Goal: Complete application form

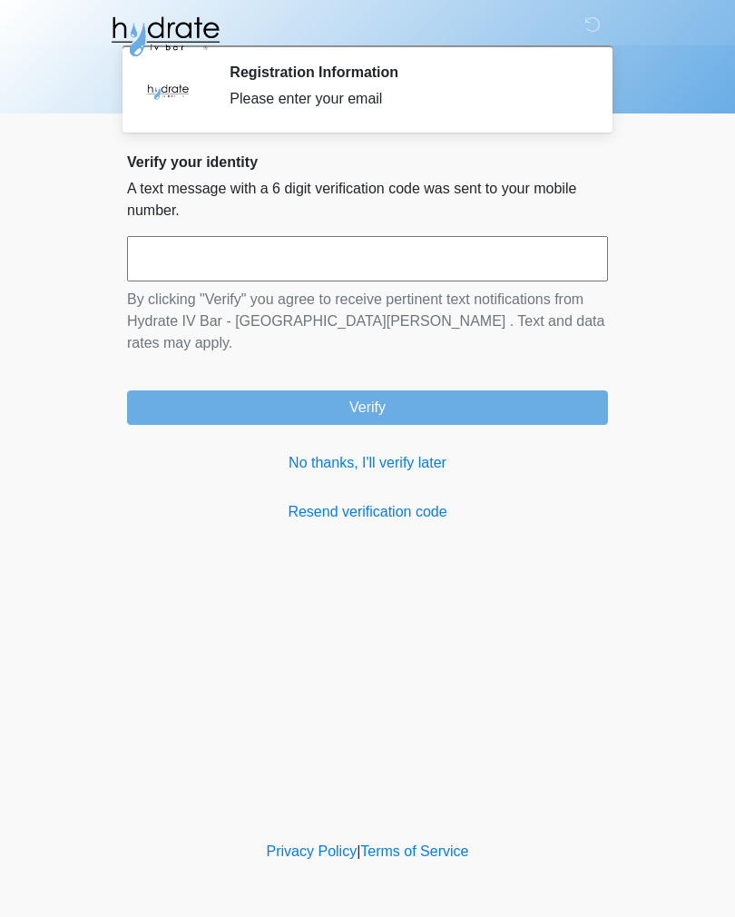
click at [202, 263] on input "text" at bounding box center [367, 258] width 481 height 45
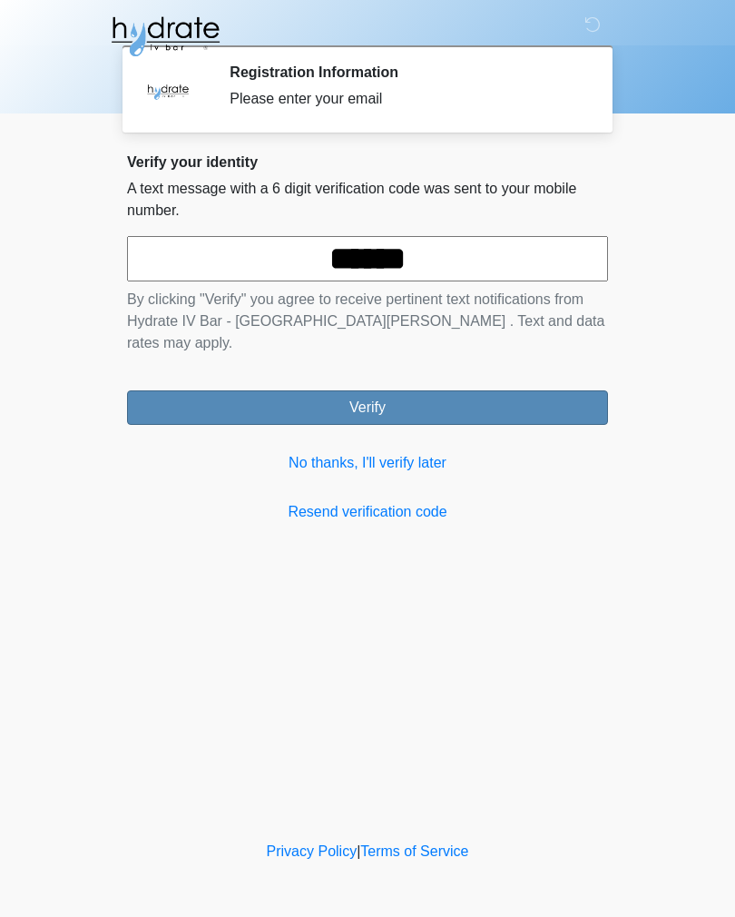
type input "******"
click at [439, 394] on button "Verify" at bounding box center [367, 407] width 481 height 35
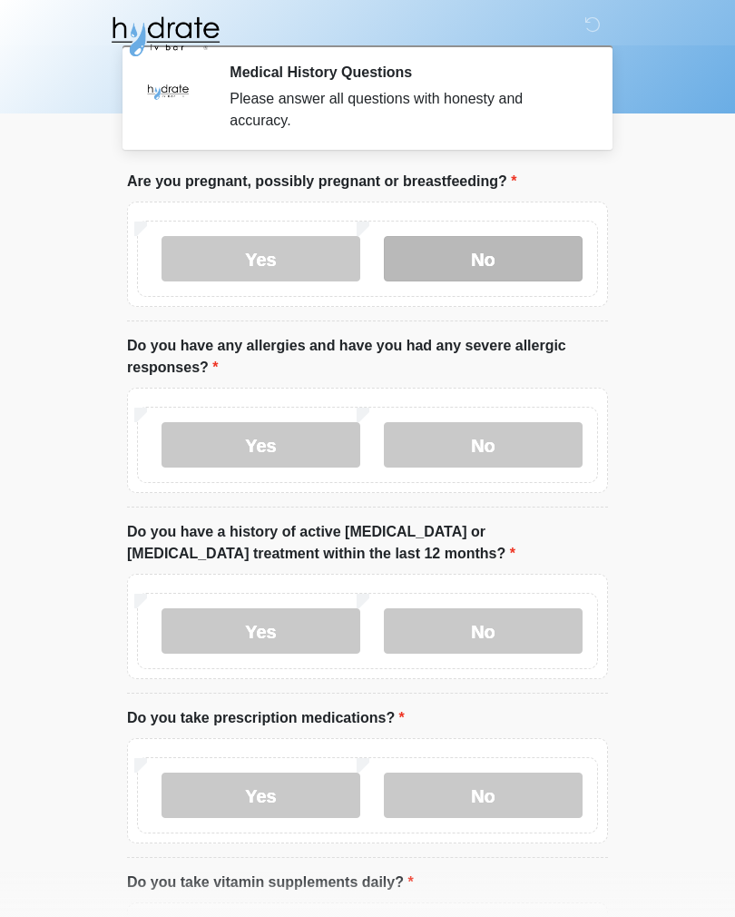
click at [556, 264] on label "No" at bounding box center [483, 258] width 199 height 45
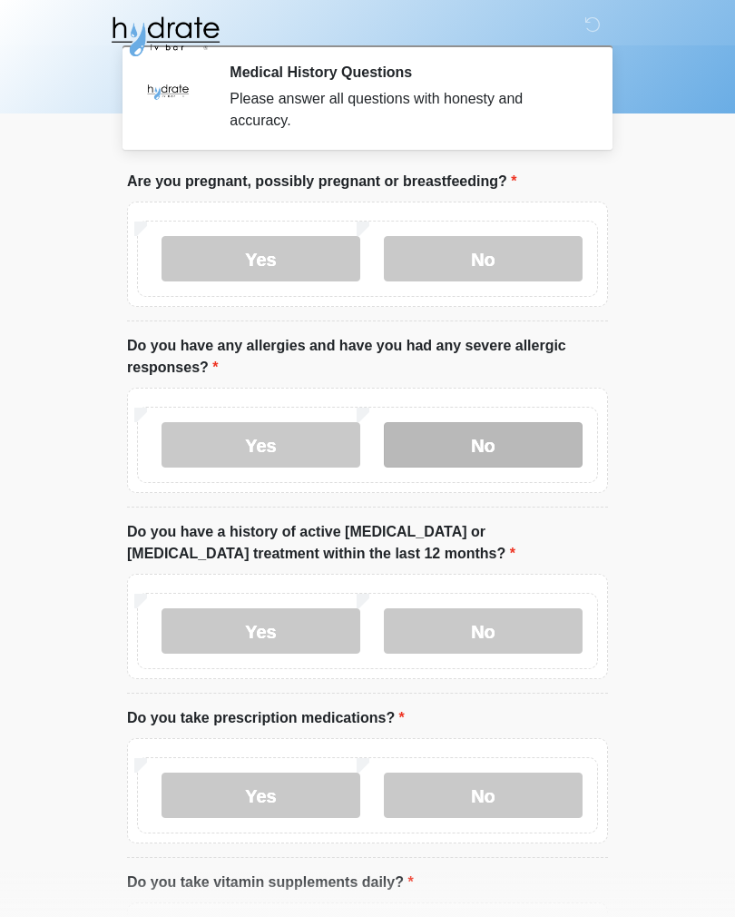
click at [518, 458] on label "No" at bounding box center [483, 444] width 199 height 45
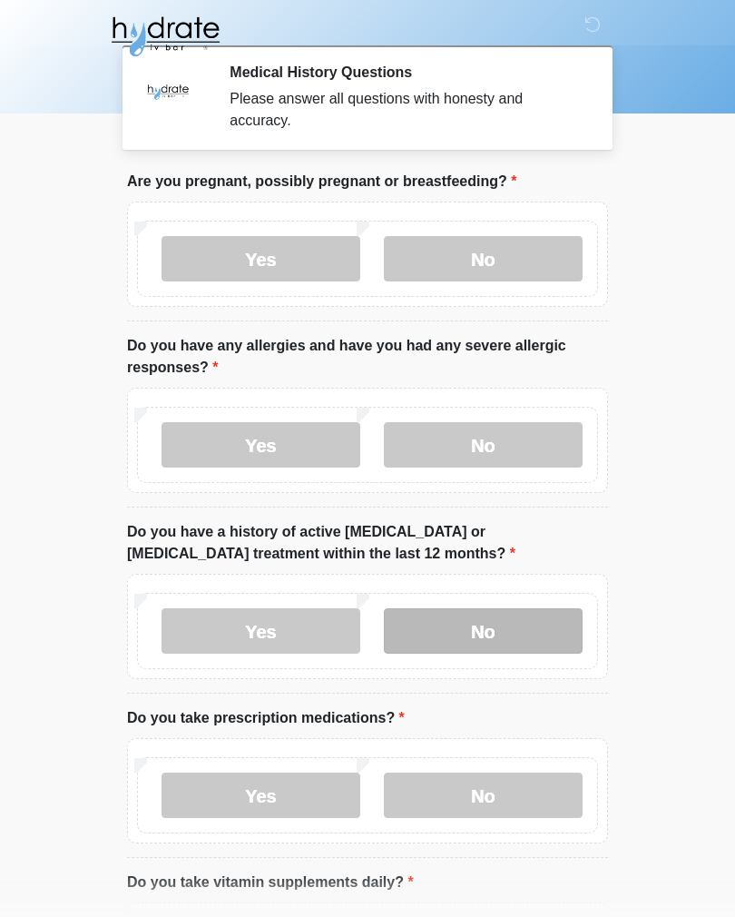
click at [523, 627] on label "No" at bounding box center [483, 630] width 199 height 45
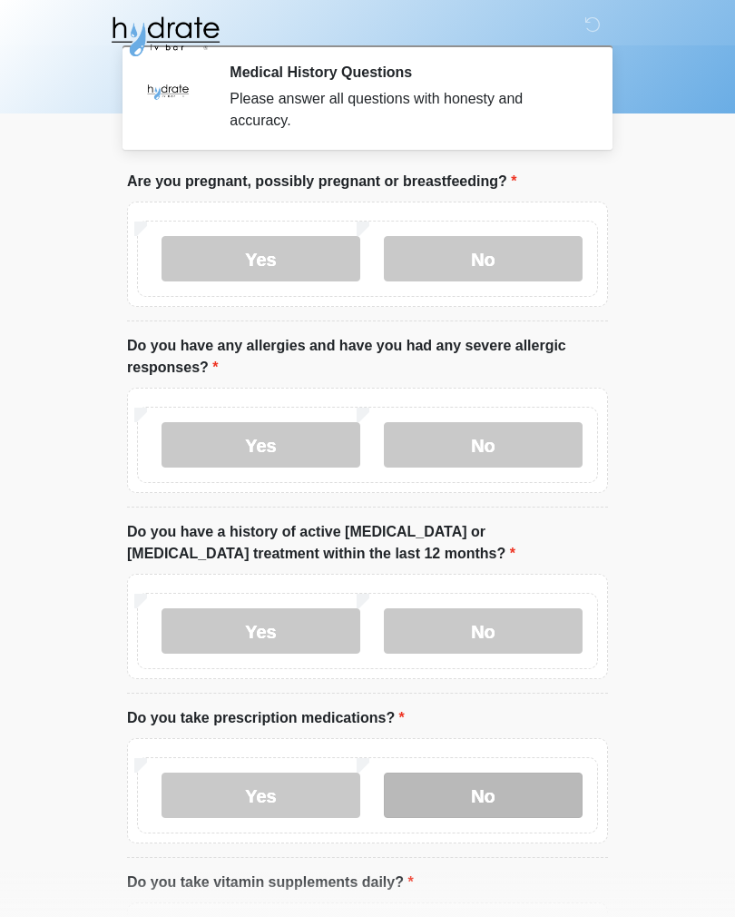
click at [529, 798] on label "No" at bounding box center [483, 795] width 199 height 45
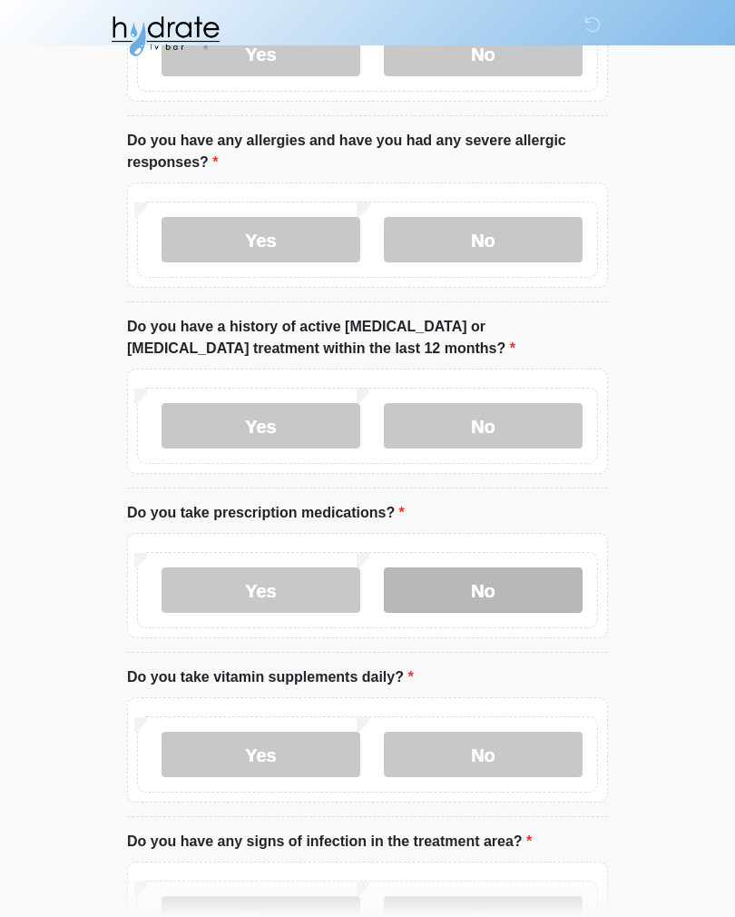
scroll to position [206, 0]
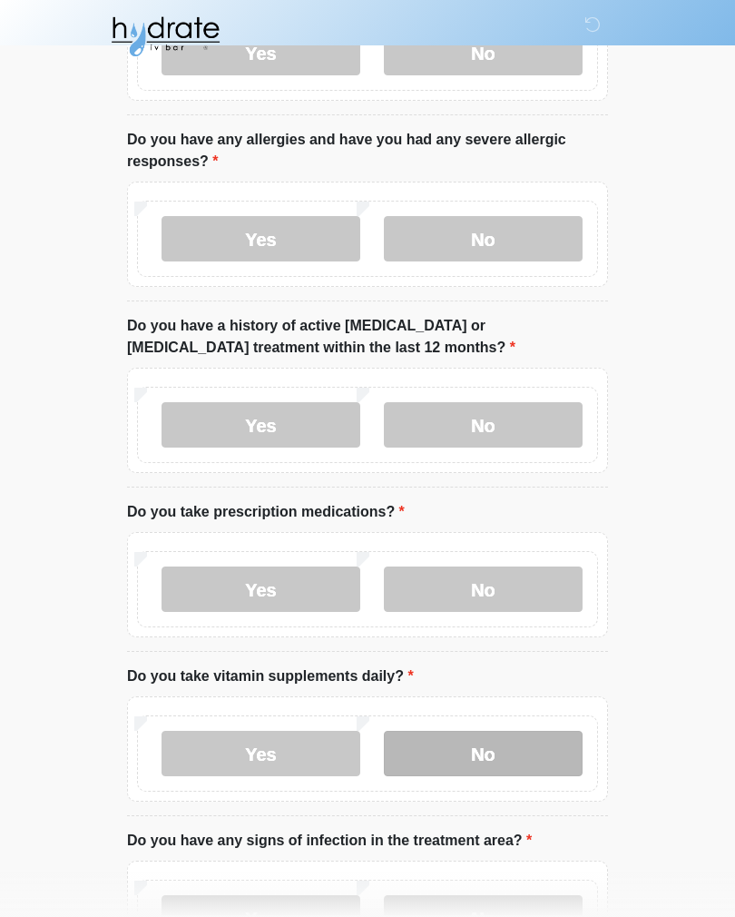
click at [528, 759] on label "No" at bounding box center [483, 753] width 199 height 45
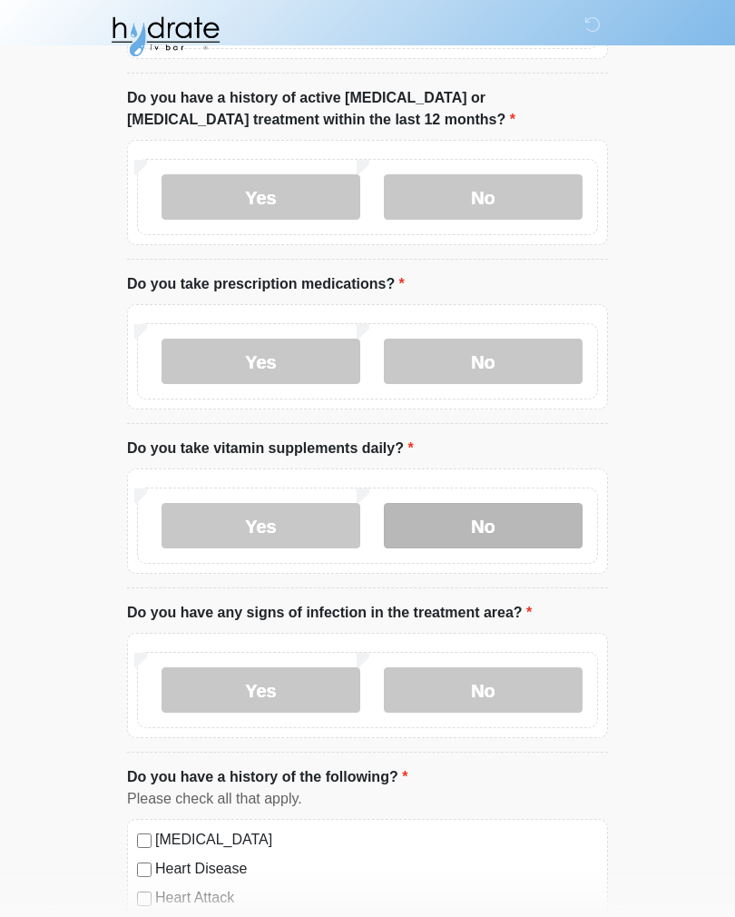
scroll to position [434, 0]
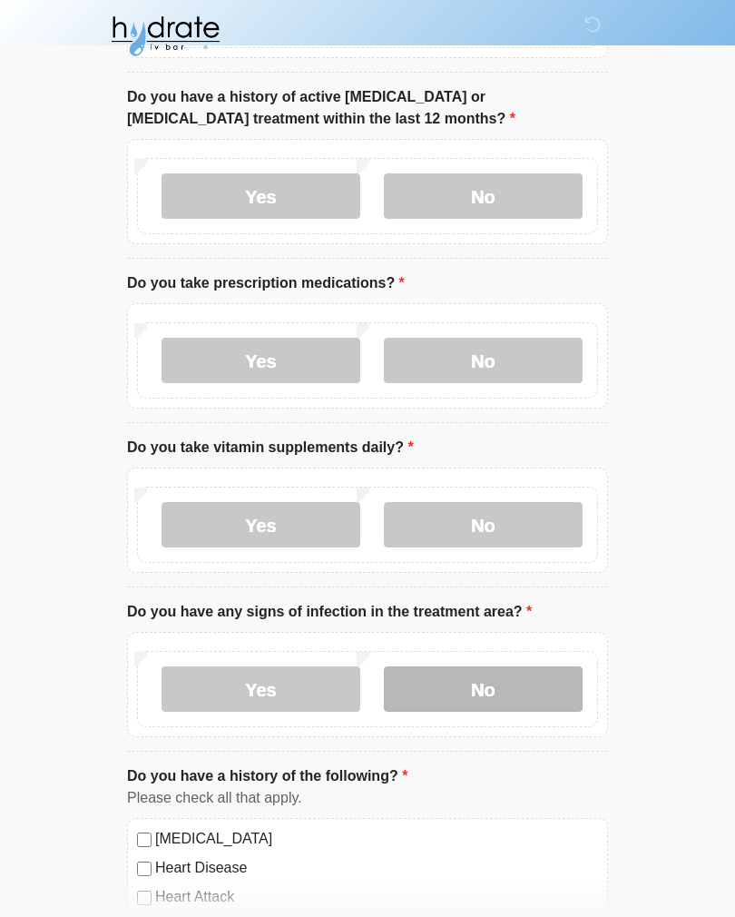
click at [527, 687] on label "No" at bounding box center [483, 689] width 199 height 45
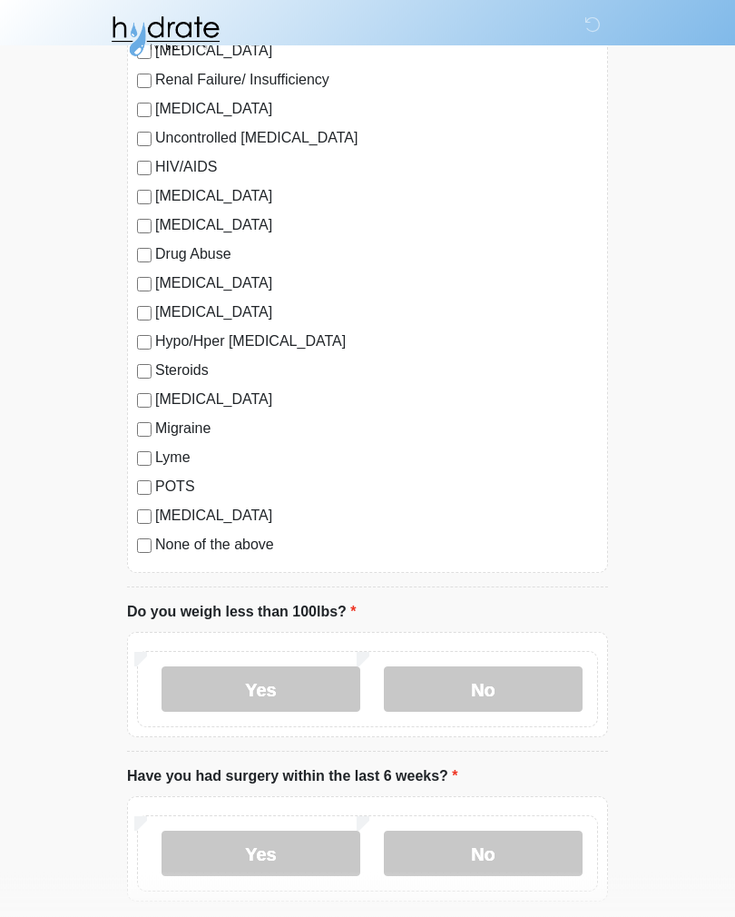
scroll to position [1659, 0]
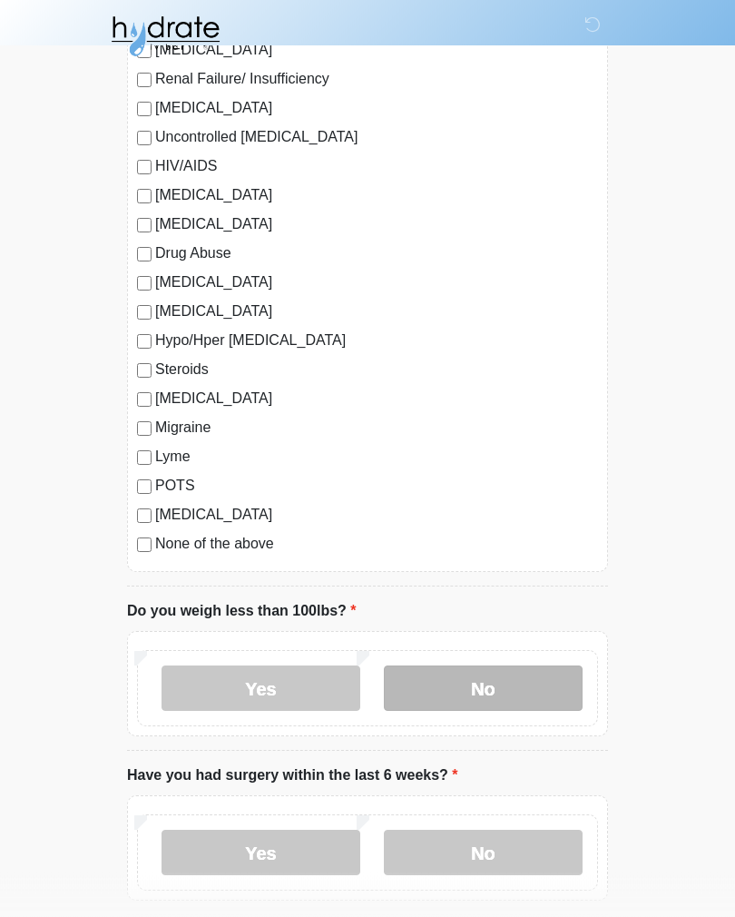
click at [519, 680] on label "No" at bounding box center [483, 688] width 199 height 45
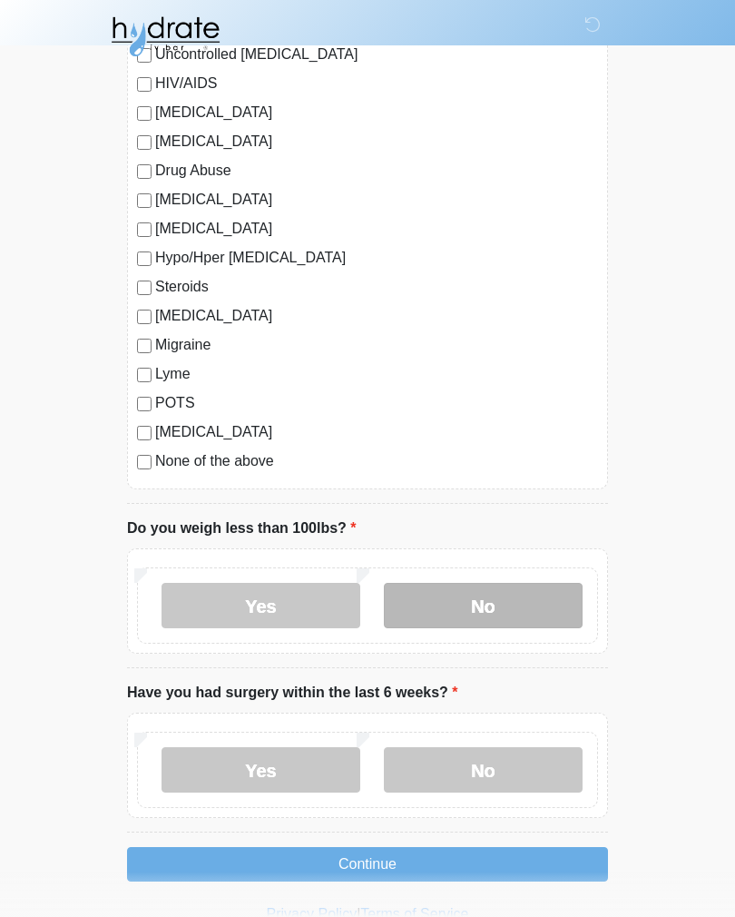
scroll to position [1773, 0]
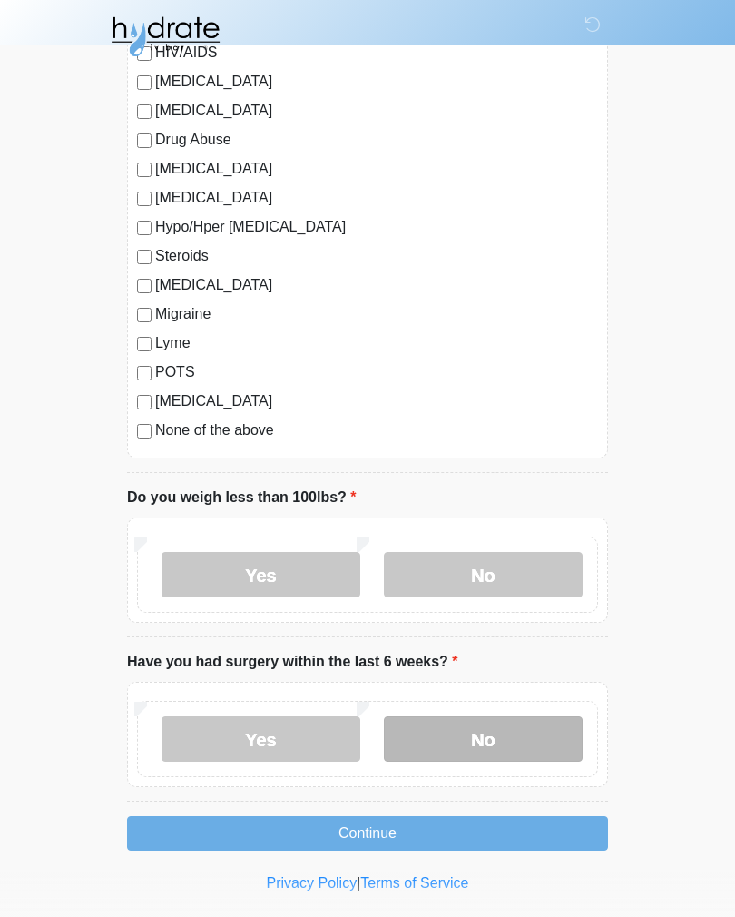
click at [522, 735] on label "No" at bounding box center [483, 738] width 199 height 45
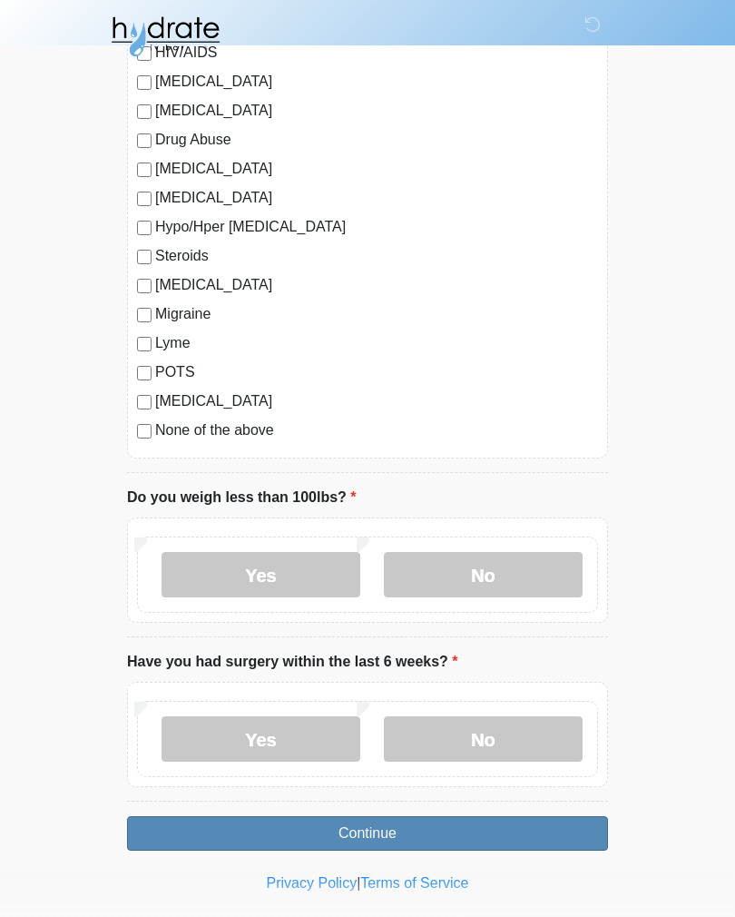
click at [517, 830] on button "Continue" at bounding box center [367, 833] width 481 height 35
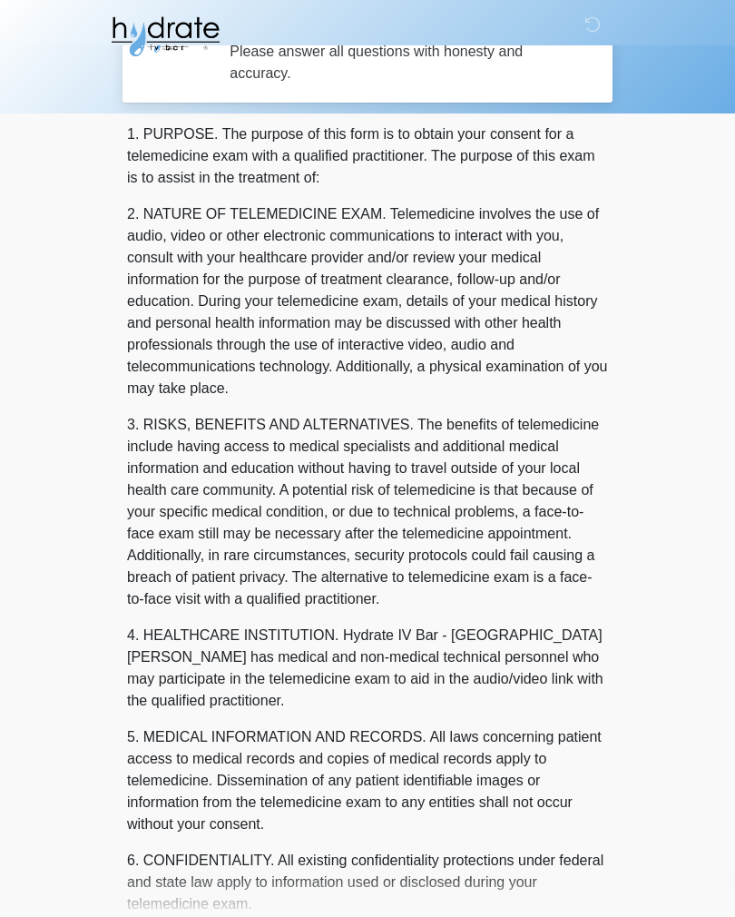
scroll to position [0, 0]
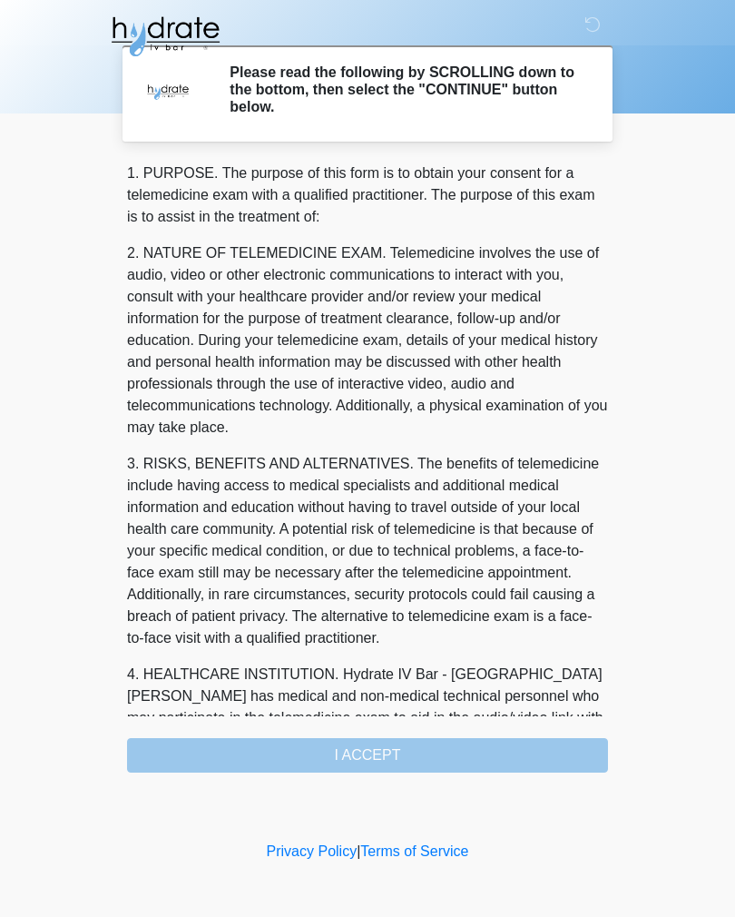
click at [419, 757] on div "1. PURPOSE. The purpose of this form is to obtain your consent for a telemedici…" at bounding box center [367, 468] width 481 height 610
click at [409, 753] on div "1. PURPOSE. The purpose of this form is to obtain your consent for a telemedici…" at bounding box center [367, 468] width 481 height 610
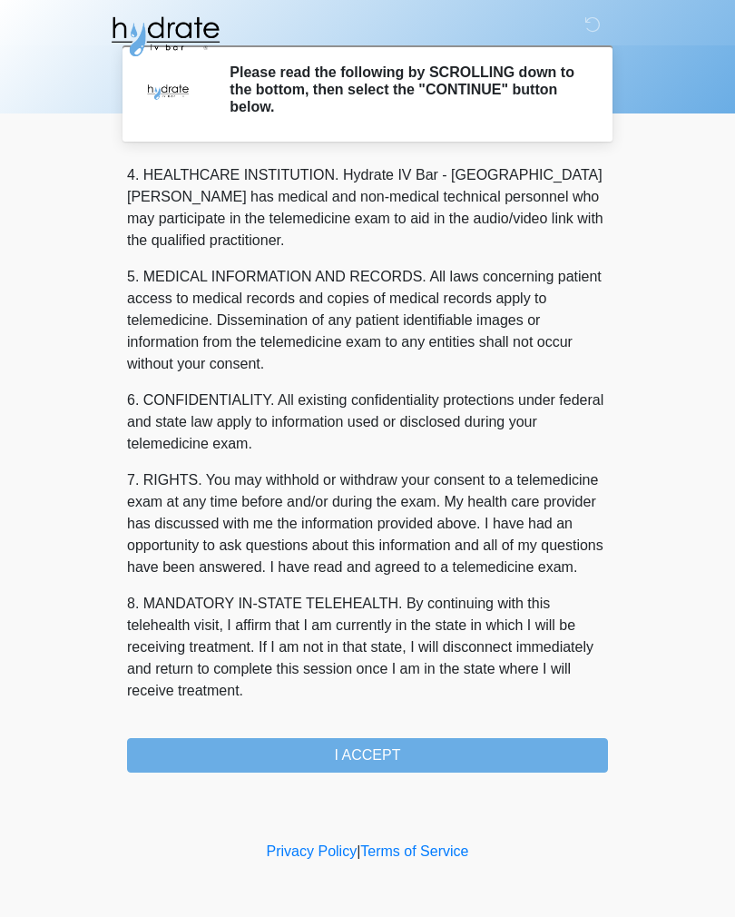
scroll to position [521, 0]
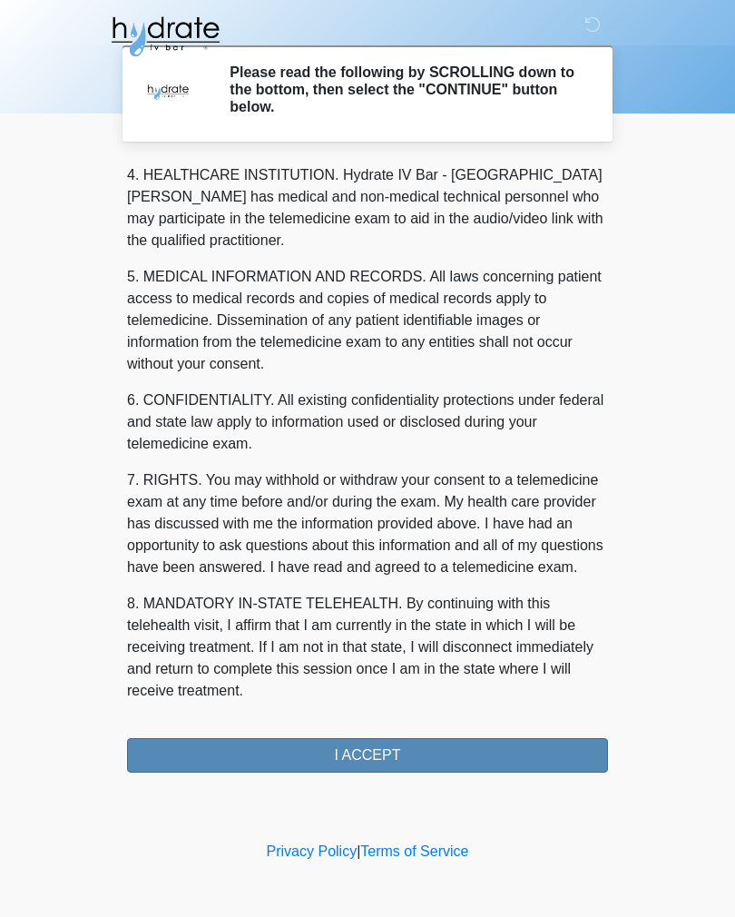
click at [442, 762] on button "I ACCEPT" at bounding box center [367, 755] width 481 height 35
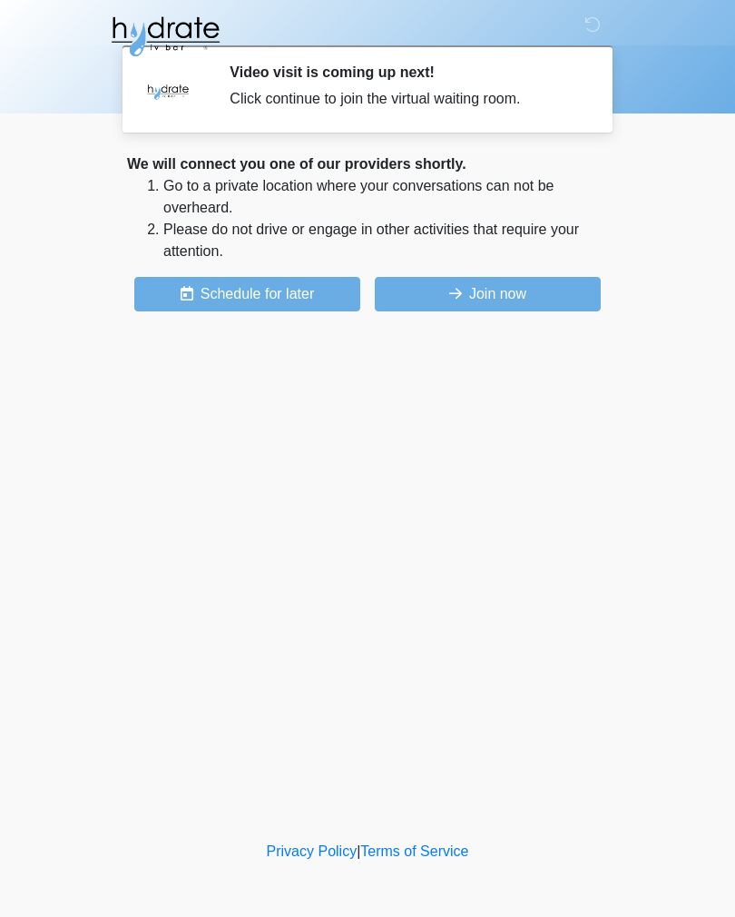
click at [539, 104] on div "Click continue to join the virtual waiting room." at bounding box center [405, 99] width 351 height 22
click at [529, 295] on button "Join now" at bounding box center [488, 294] width 226 height 35
